Goal: Information Seeking & Learning: Learn about a topic

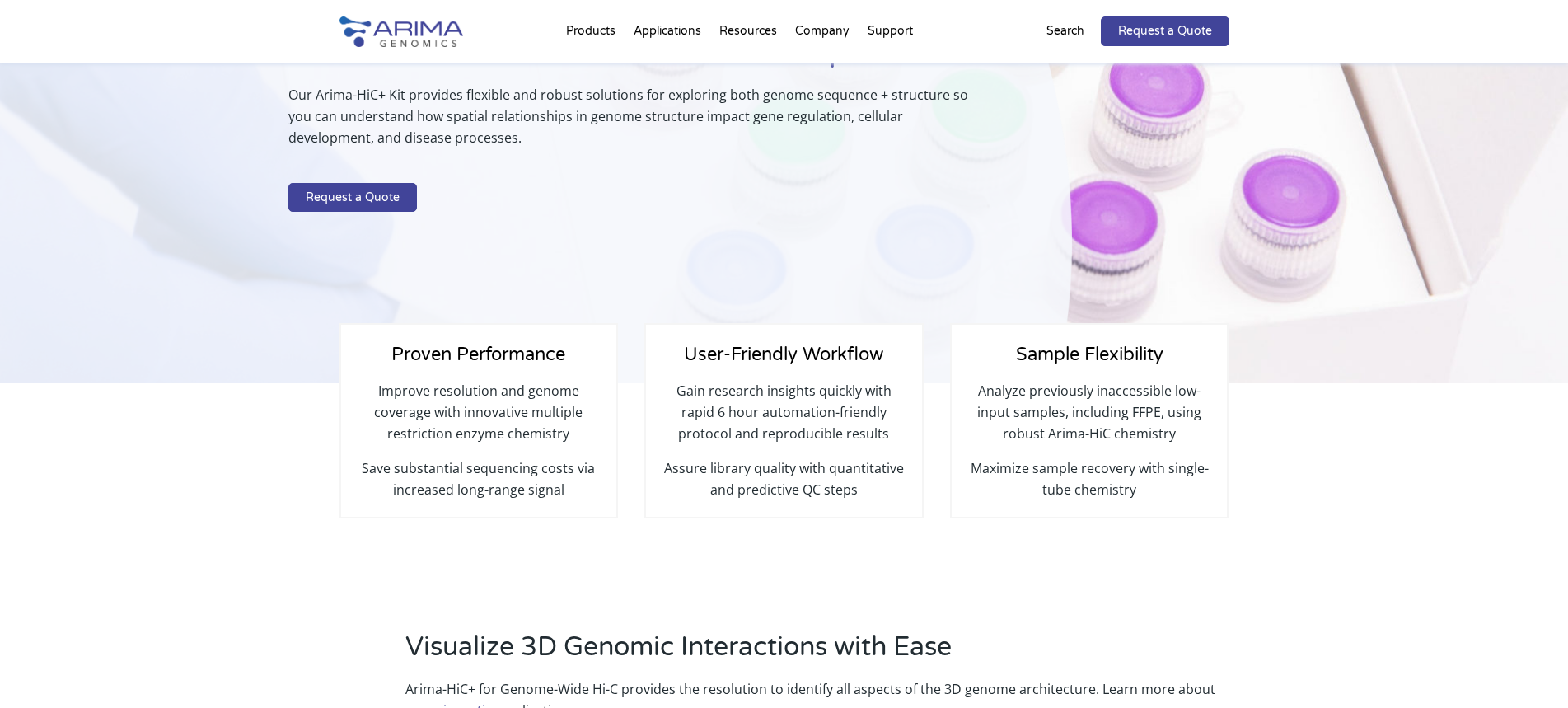
click at [871, 554] on div "Proven Performance Improve resolution and genome coverage with innovative multi…" at bounding box center [784, 494] width 1568 height 223
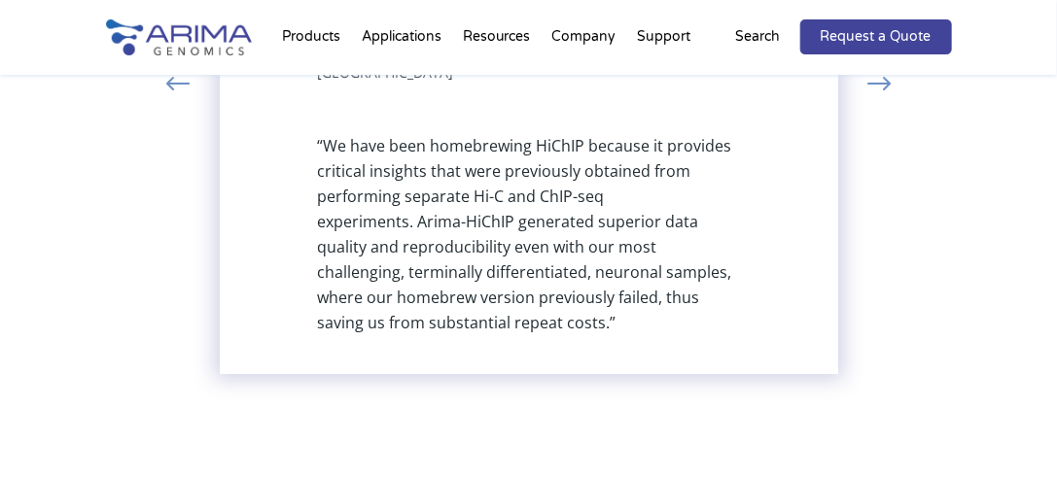
scroll to position [5156, 0]
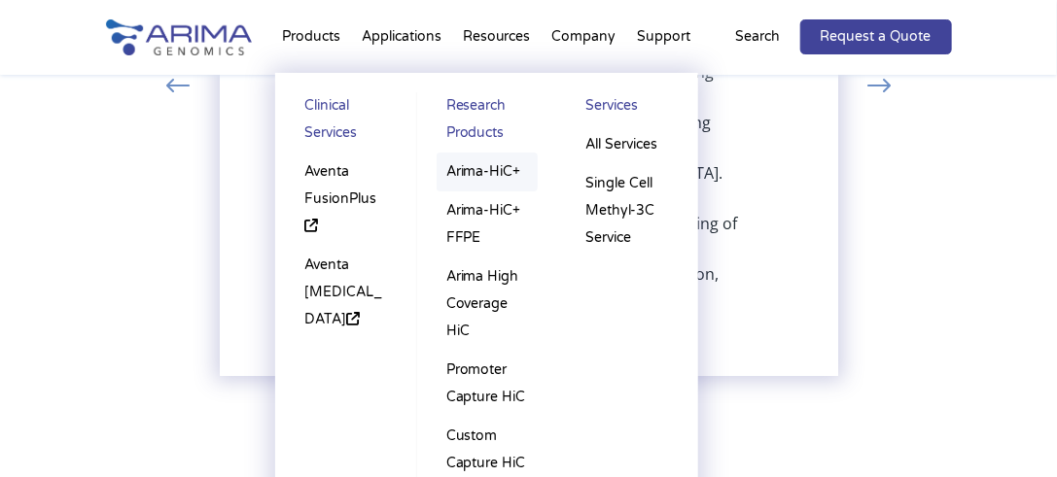
click at [488, 171] on link "Arima-HiC+" at bounding box center [486, 172] width 101 height 39
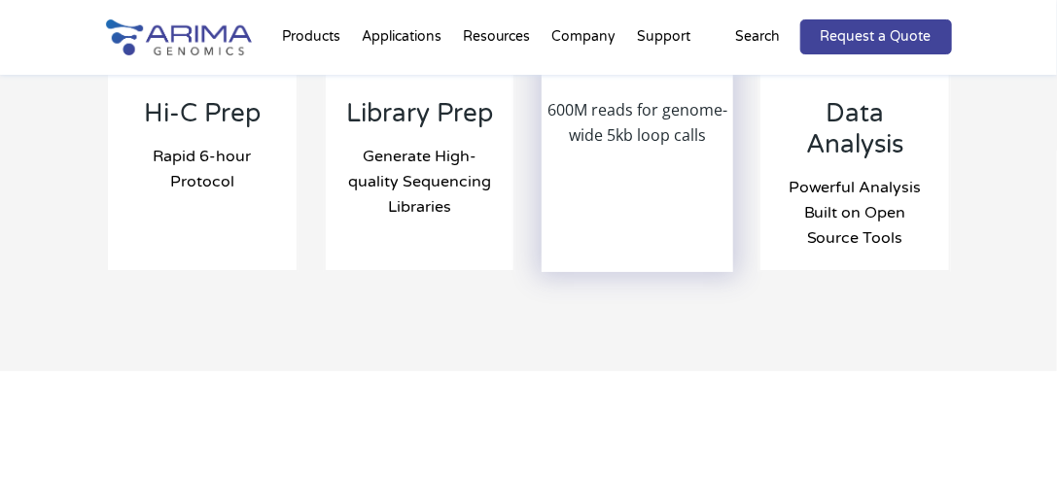
scroll to position [2392, 0]
